Goal: Task Accomplishment & Management: Complete application form

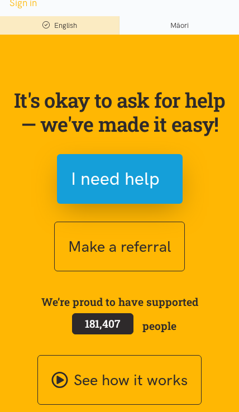
scroll to position [72, 0]
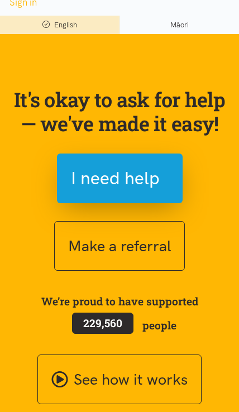
click at [163, 176] on span "I need help" at bounding box center [120, 178] width 98 height 28
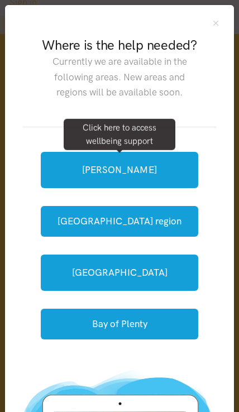
click at [158, 276] on link "[GEOGRAPHIC_DATA]" at bounding box center [119, 273] width 157 height 36
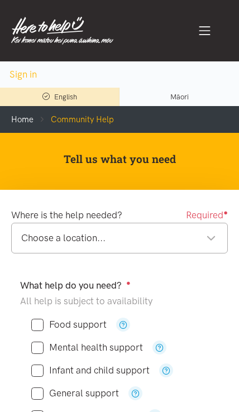
click at [183, 241] on div "Choose a location..." at bounding box center [118, 238] width 195 height 15
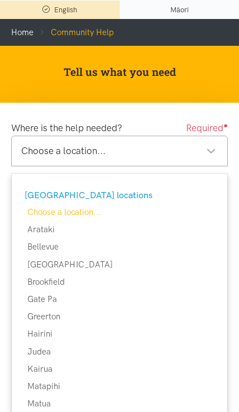
scroll to position [104, 0]
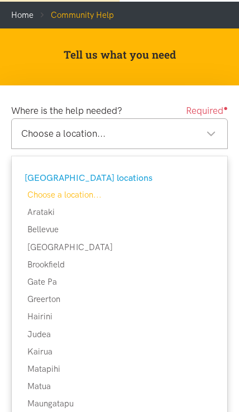
click at [165, 133] on div "Choose a location..." at bounding box center [118, 133] width 195 height 15
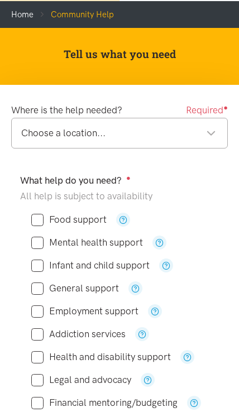
click at [83, 134] on div "Choose a location..." at bounding box center [118, 133] width 195 height 15
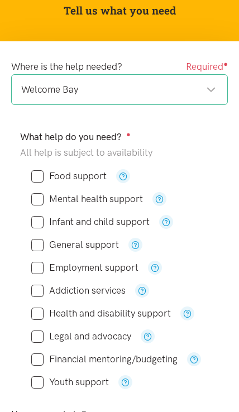
scroll to position [151, 0]
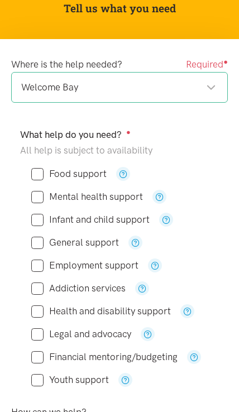
click at [36, 175] on input "Food support" at bounding box center [68, 173] width 75 height 9
checkbox input "true"
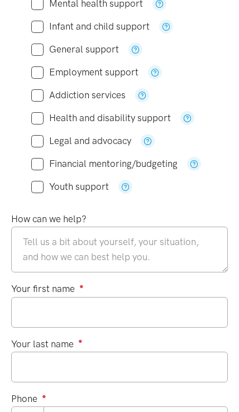
scroll to position [346, 0]
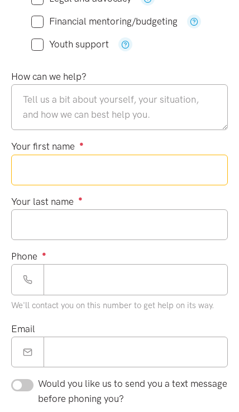
click at [36, 171] on input "Your first name ●" at bounding box center [119, 170] width 217 height 31
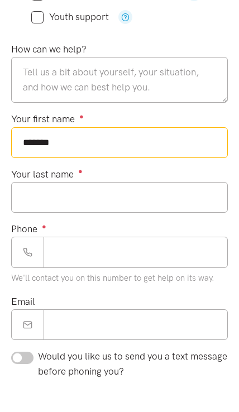
type input "*******"
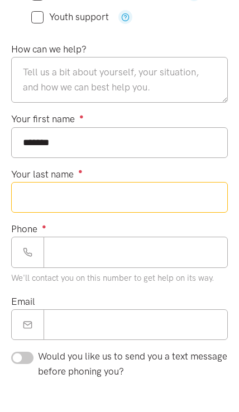
click at [26, 209] on input "Your last name ●" at bounding box center [119, 224] width 217 height 31
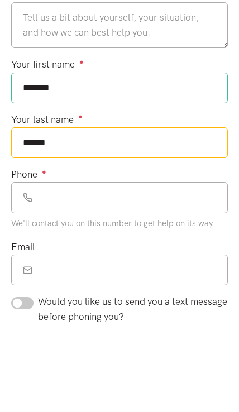
type input "******"
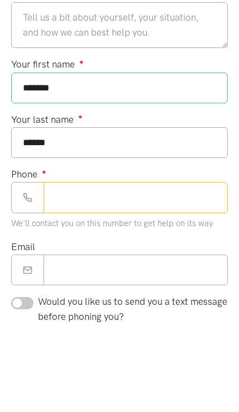
click at [61, 264] on input "Phone ●" at bounding box center [136, 279] width 184 height 31
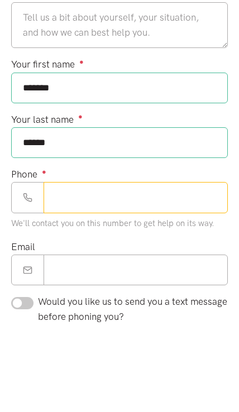
scroll to position [494, 0]
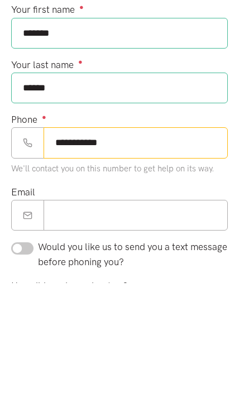
type input "**********"
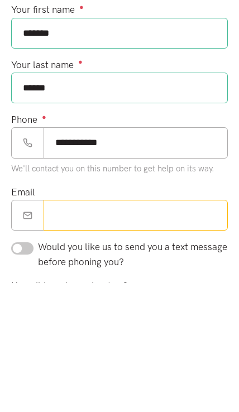
click at [53, 329] on input "Email" at bounding box center [136, 344] width 184 height 31
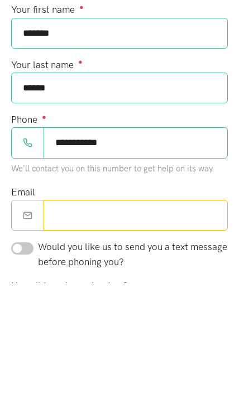
scroll to position [566, 0]
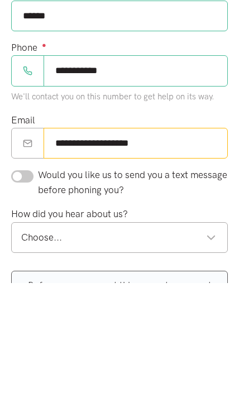
click at [41, 359] on div "Choose..." at bounding box center [118, 366] width 195 height 15
type input "**********"
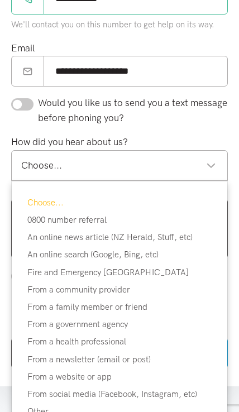
scroll to position [767, 0]
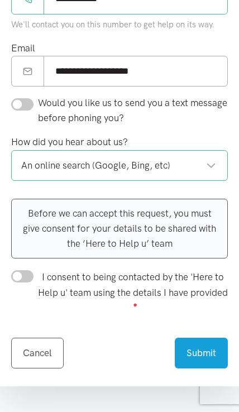
click at [18, 275] on input "I consent to being contacted by the 'Here to Help u' team using the details I h…" at bounding box center [22, 276] width 22 height 12
checkbox input "true"
click at [203, 351] on button "Submit" at bounding box center [201, 353] width 53 height 31
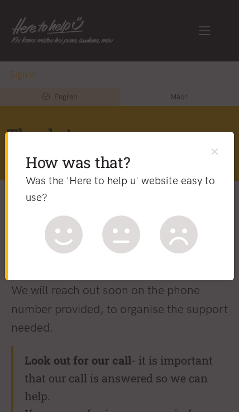
click at [217, 155] on button "Close" at bounding box center [215, 151] width 12 height 12
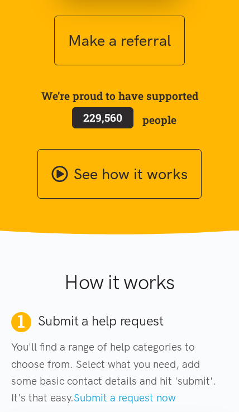
scroll to position [280, 0]
